Goal: Contribute content: Add original content to the website for others to see

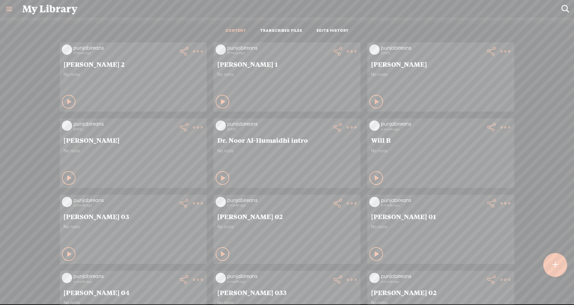
click at [205, 49] on icon at bounding box center [198, 51] width 14 height 14
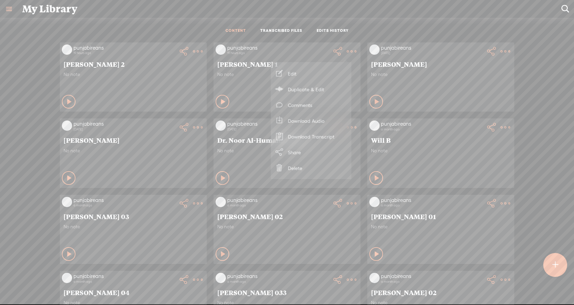
click at [316, 133] on link "Download Transcript" at bounding box center [311, 137] width 74 height 16
click at [241, 133] on span "Download .srt file" at bounding box center [227, 136] width 51 height 15
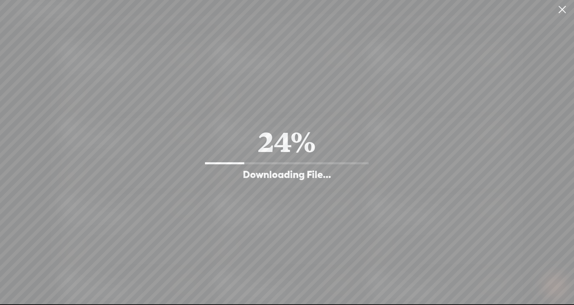
click at [561, 8] on link at bounding box center [562, 9] width 17 height 19
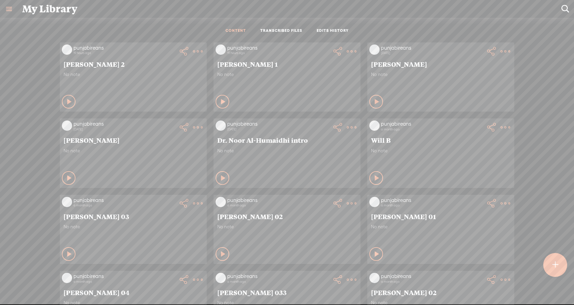
click at [302, 79] on div "No note" at bounding box center [286, 81] width 139 height 21
click at [239, 66] on span "[PERSON_NAME] 1" at bounding box center [286, 64] width 139 height 8
click at [237, 49] on div "punjabireans" at bounding box center [278, 47] width 103 height 7
click at [347, 50] on t at bounding box center [352, 51] width 10 height 10
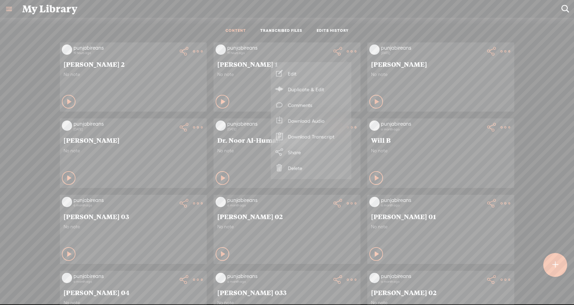
click at [287, 72] on link "Edit" at bounding box center [311, 74] width 74 height 16
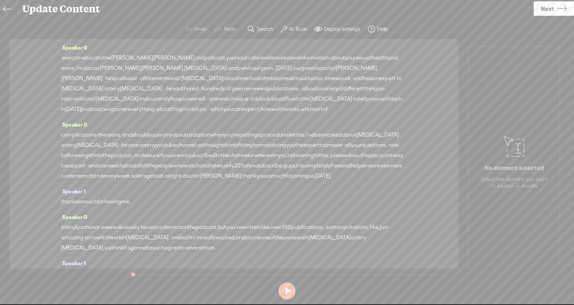
click at [375, 16] on div "Update Content" at bounding box center [275, 9] width 517 height 18
click at [340, 73] on span "new" at bounding box center [335, 78] width 11 height 10
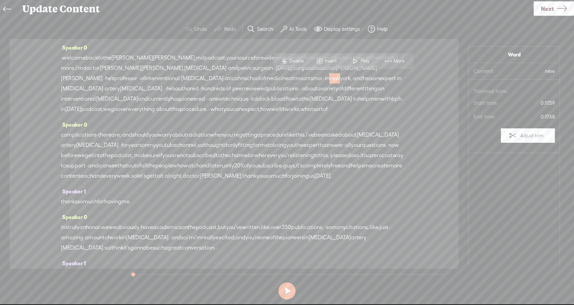
click at [341, 133] on div "Speaker 0 complications · there are, · and should you worry about radiation whe…" at bounding box center [234, 152] width 347 height 67
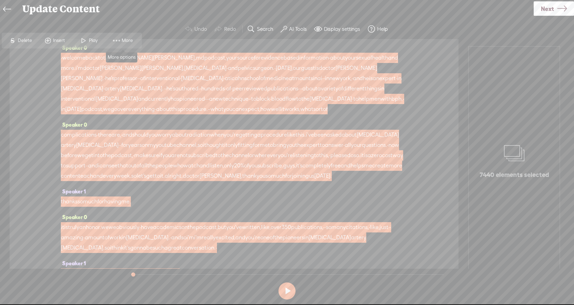
click at [127, 40] on span "More" at bounding box center [128, 40] width 13 height 7
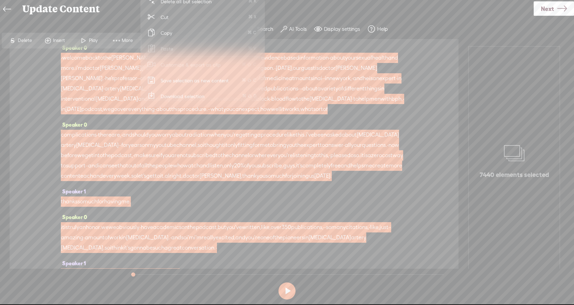
click at [170, 33] on span "Copy" at bounding box center [166, 32] width 39 height 15
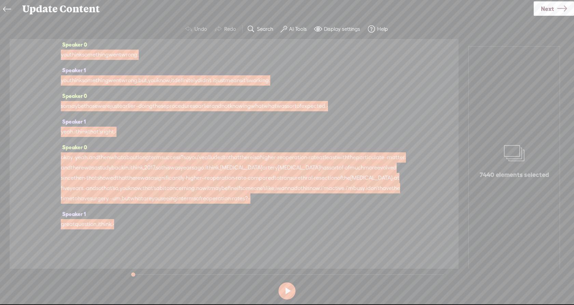
scroll to position [5735, 0]
click at [180, 119] on div "Speaker 1 yeah. i think that's right. ·" at bounding box center [234, 129] width 347 height 26
click at [233, 120] on div "Speaker 1 yeah. i think that's right. ·" at bounding box center [234, 129] width 347 height 26
click at [277, 101] on span "what" at bounding box center [270, 106] width 13 height 10
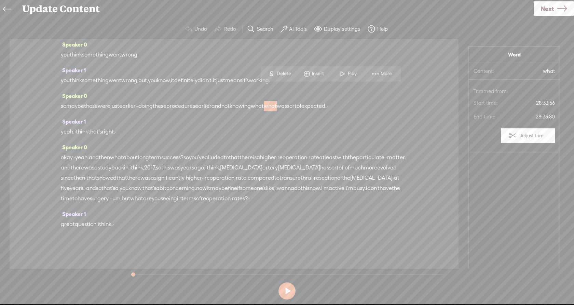
click at [311, 108] on div "Speaker 0 so maybe those were just earlier · · doing these procedures earlier a…" at bounding box center [234, 104] width 347 height 26
click at [358, 104] on div "so maybe those were just earlier · · doing these procedures earlier and not kno…" at bounding box center [234, 106] width 347 height 10
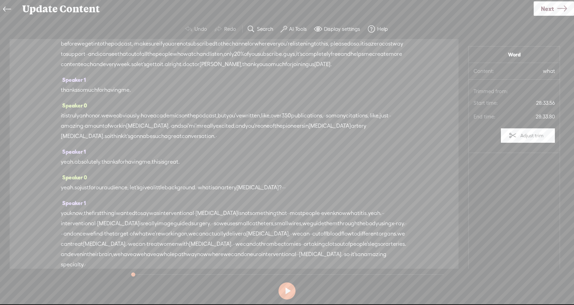
scroll to position [0, 0]
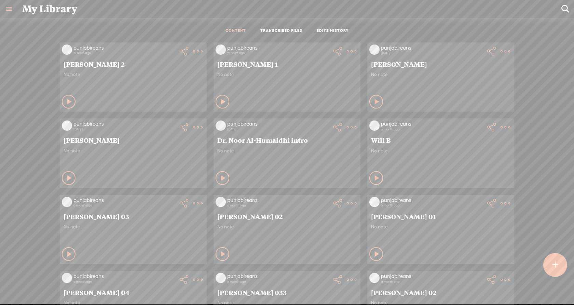
click at [193, 53] on t at bounding box center [198, 51] width 10 height 10
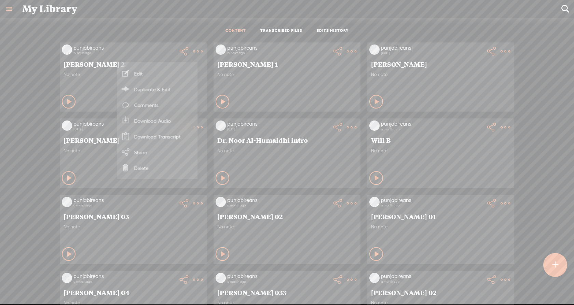
click at [173, 75] on link "Edit" at bounding box center [158, 74] width 74 height 16
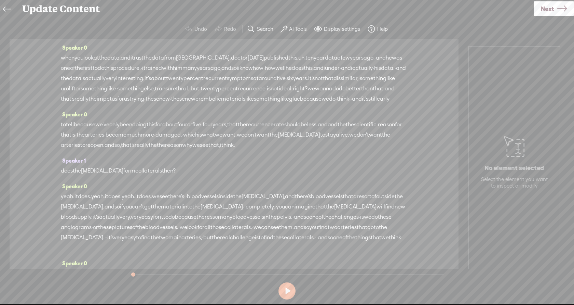
click at [325, 73] on span "under" at bounding box center [332, 68] width 15 height 10
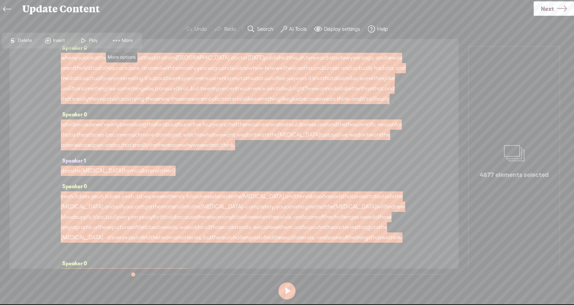
click at [129, 41] on span "More" at bounding box center [128, 40] width 13 height 7
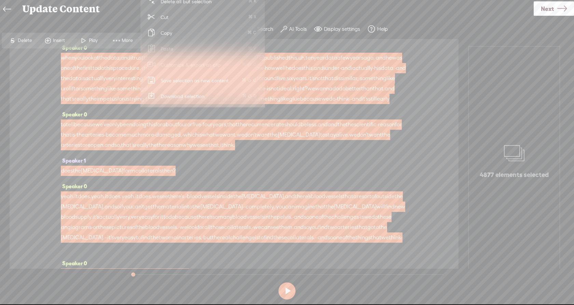
click at [174, 36] on span "Copy" at bounding box center [166, 32] width 39 height 15
